Goal: Task Accomplishment & Management: Manage account settings

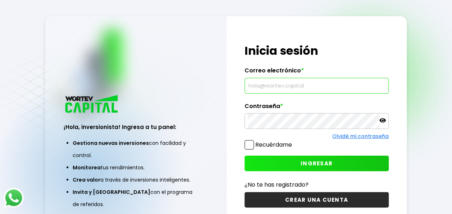
click at [283, 83] on input "text" at bounding box center [317, 85] width 138 height 15
type input "[EMAIL_ADDRESS][DOMAIN_NAME]"
click at [383, 119] on icon at bounding box center [382, 120] width 6 height 6
click at [325, 158] on button "INGRESAR" at bounding box center [317, 162] width 144 height 15
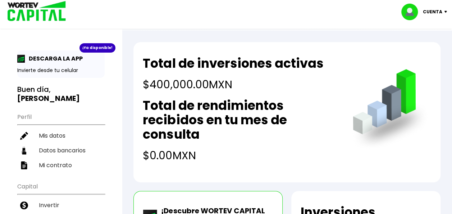
click at [447, 12] on img at bounding box center [447, 12] width 10 height 2
click at [436, 52] on li "Cerrar sesión" at bounding box center [425, 48] width 58 height 15
